Goal: Task Accomplishment & Management: Use online tool/utility

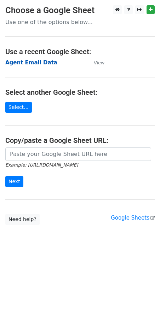
click at [27, 63] on strong "Agent Email Data" at bounding box center [31, 62] width 52 height 6
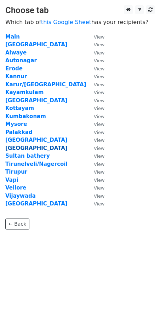
click at [13, 150] on strong "[GEOGRAPHIC_DATA]" at bounding box center [36, 148] width 62 height 6
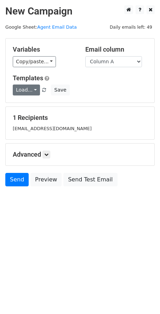
click at [24, 92] on link "Load..." at bounding box center [26, 89] width 27 height 11
click at [34, 106] on link "email month till date" at bounding box center [51, 105] width 76 height 11
